Goal: Information Seeking & Learning: Understand process/instructions

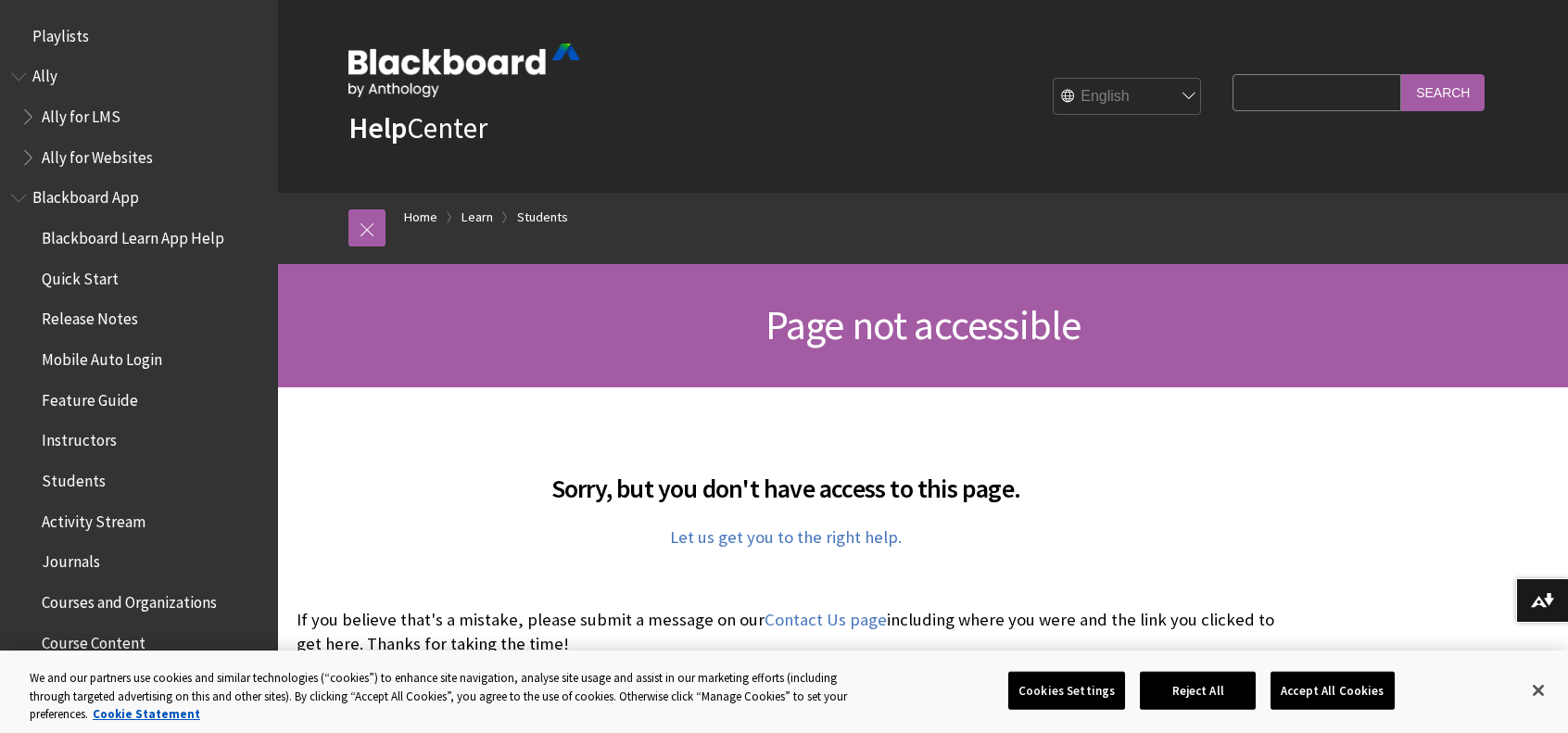
click at [1326, 98] on input "Search Query" at bounding box center [1316, 92] width 169 height 36
type input "send email"
click at [1401, 74] on input "Search" at bounding box center [1443, 92] width 83 height 36
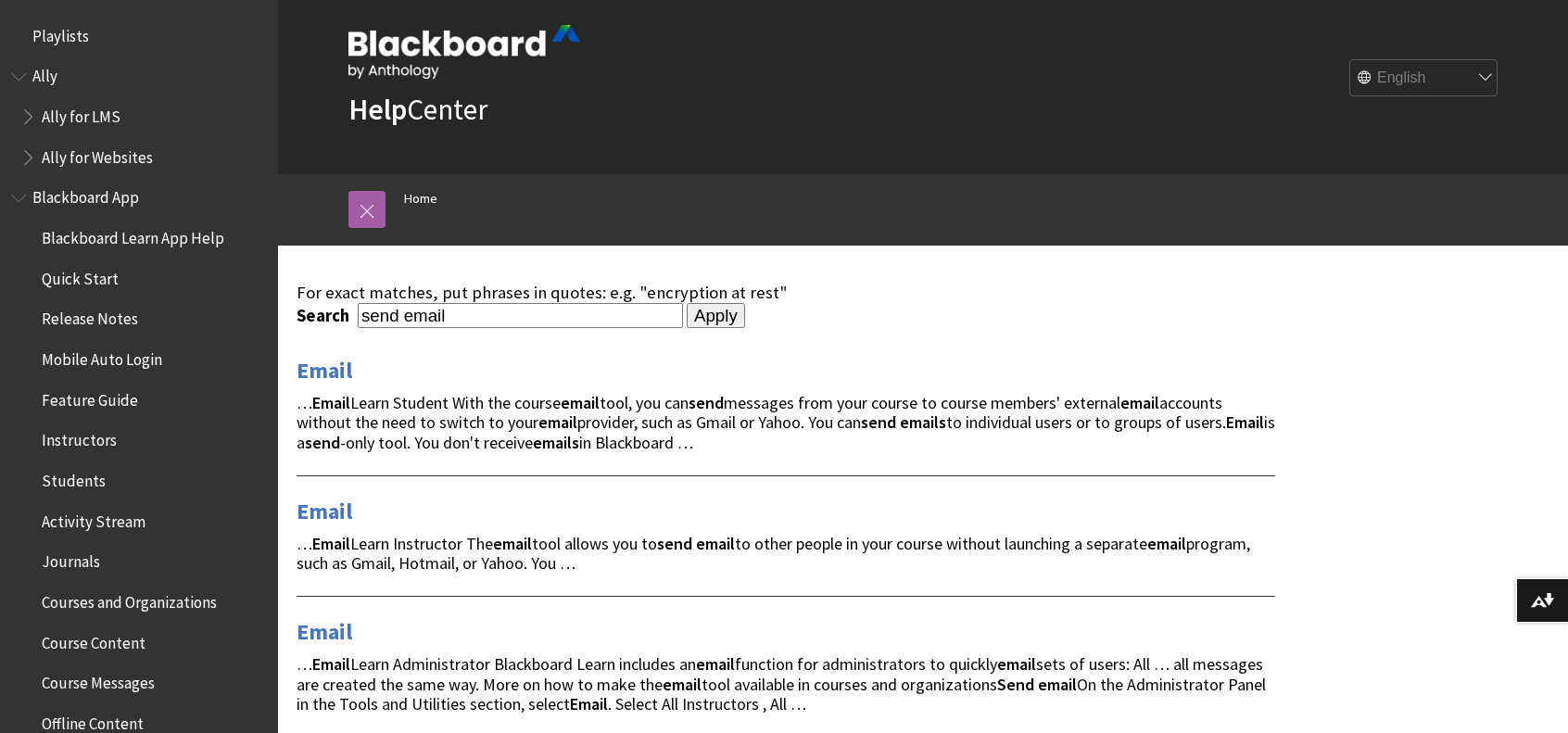
scroll to position [93, 0]
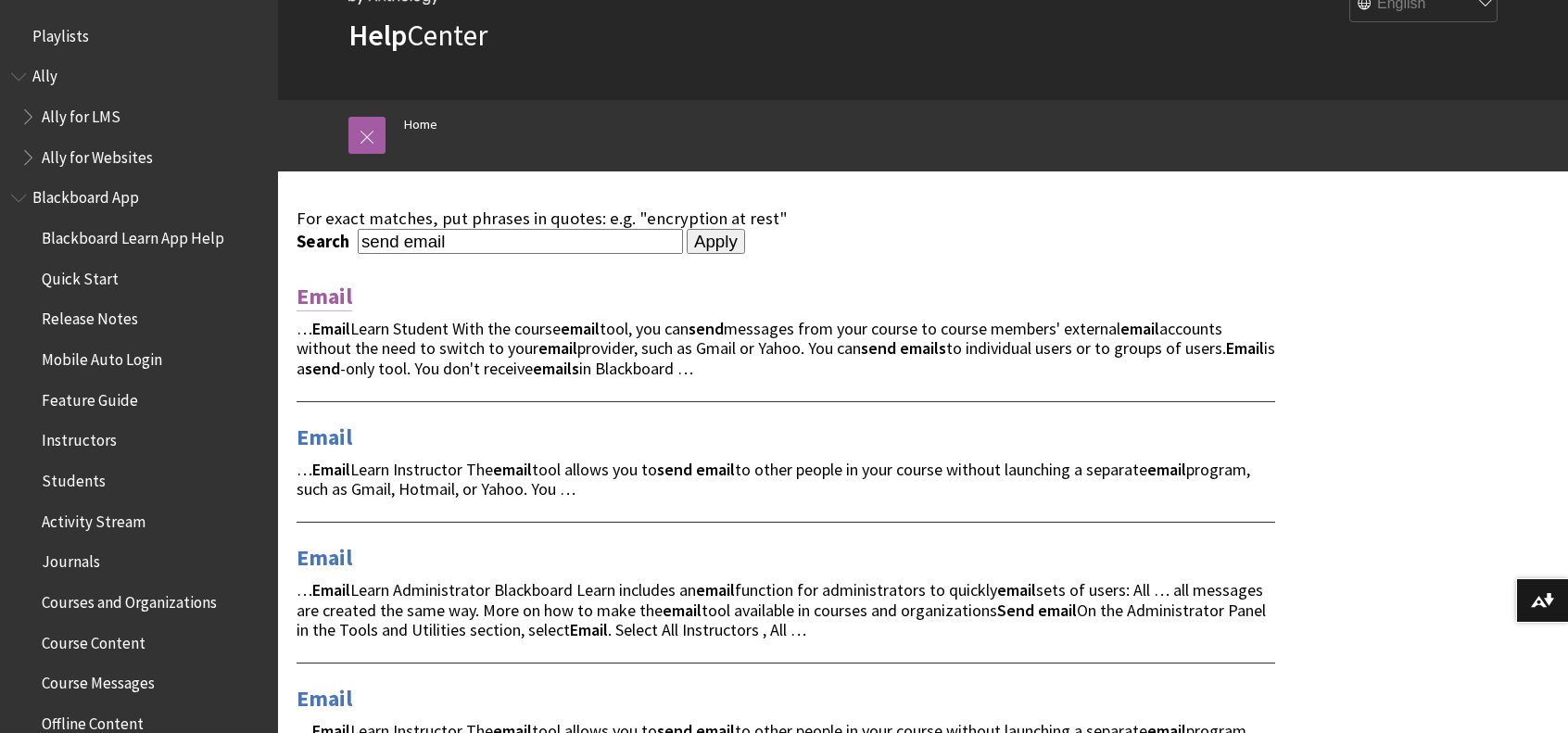
click at [337, 289] on link "Email" at bounding box center [324, 296] width 56 height 30
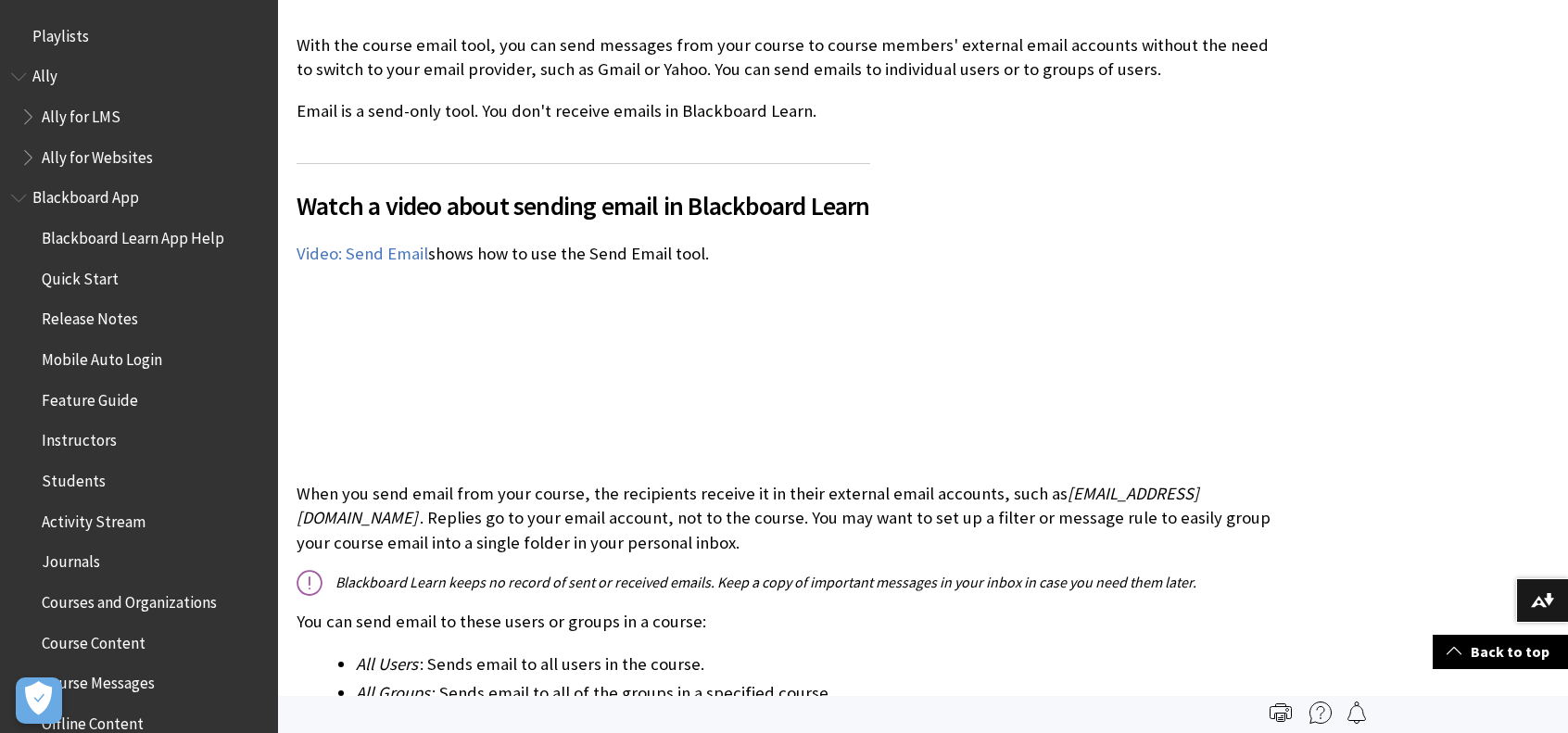
scroll to position [2714, 0]
